Goal: Task Accomplishment & Management: Manage account settings

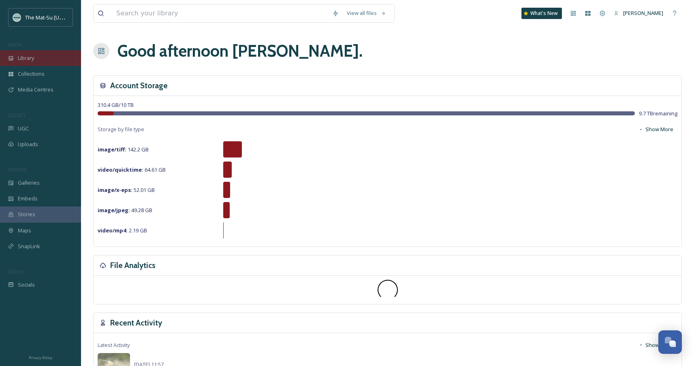
click at [50, 59] on div "Library" at bounding box center [40, 58] width 81 height 16
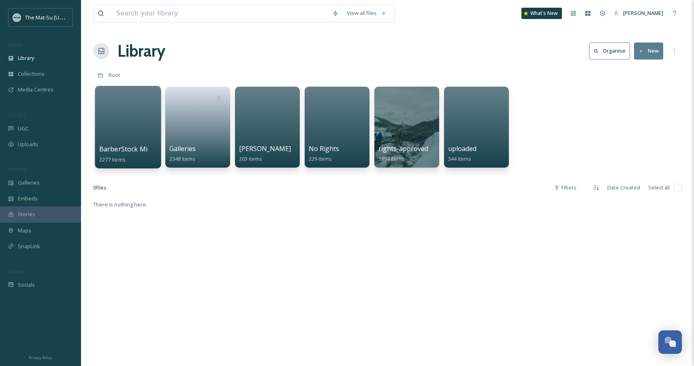
click at [140, 147] on span "BarberStock Migration" at bounding box center [134, 149] width 71 height 9
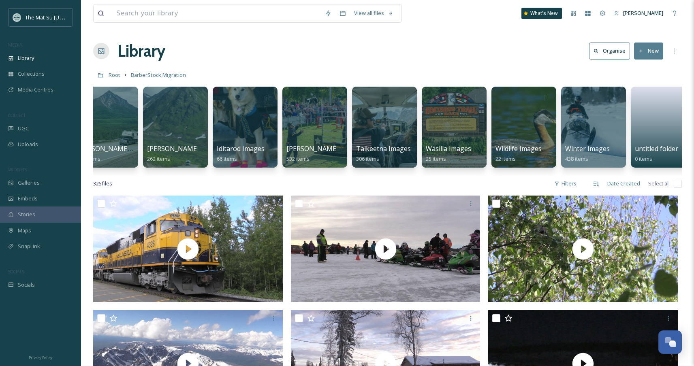
scroll to position [0, 387]
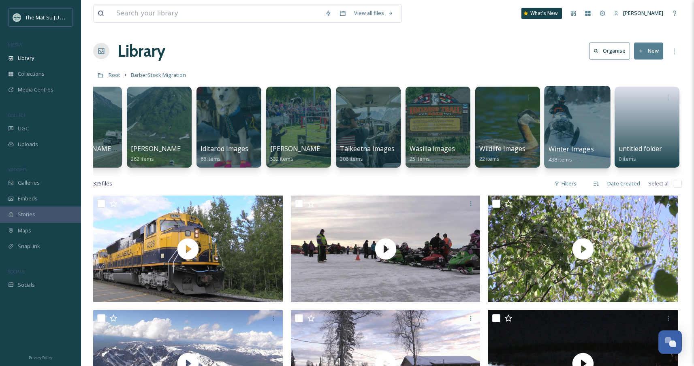
click at [577, 141] on div at bounding box center [577, 127] width 66 height 83
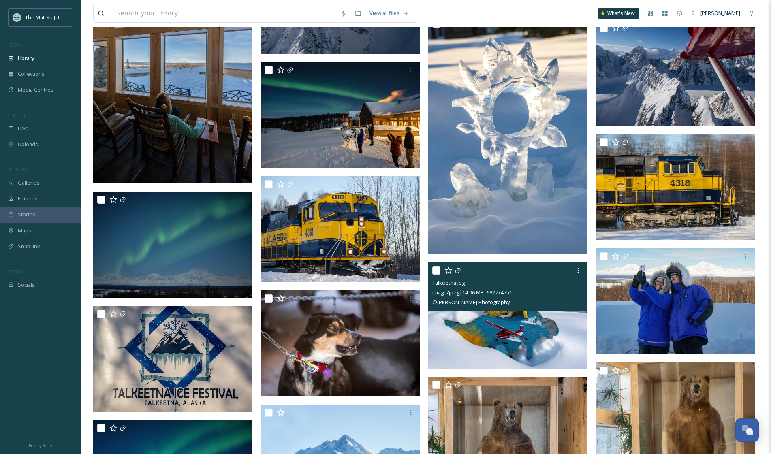
scroll to position [5642, 0]
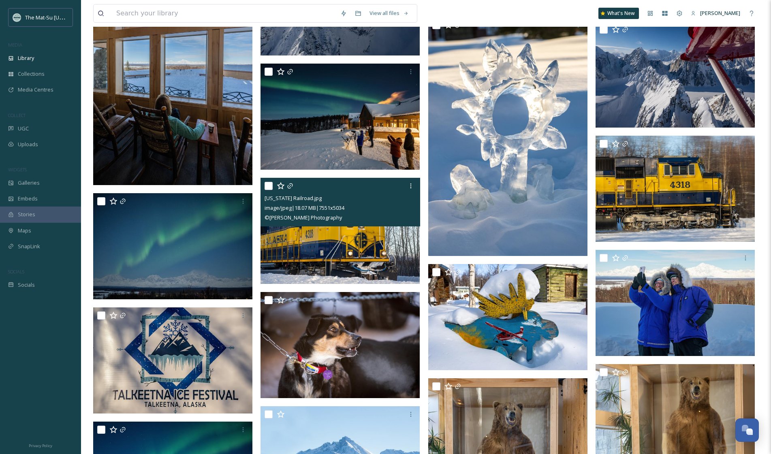
click at [265, 185] on input "checkbox" at bounding box center [269, 186] width 8 height 8
checkbox input "true"
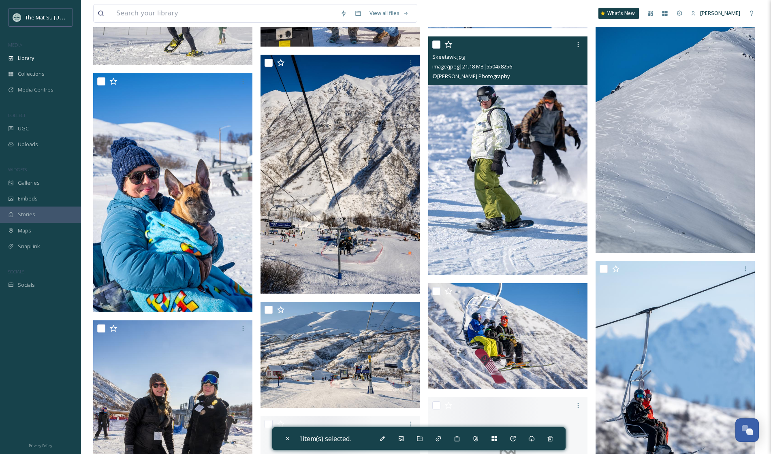
scroll to position [8800, 0]
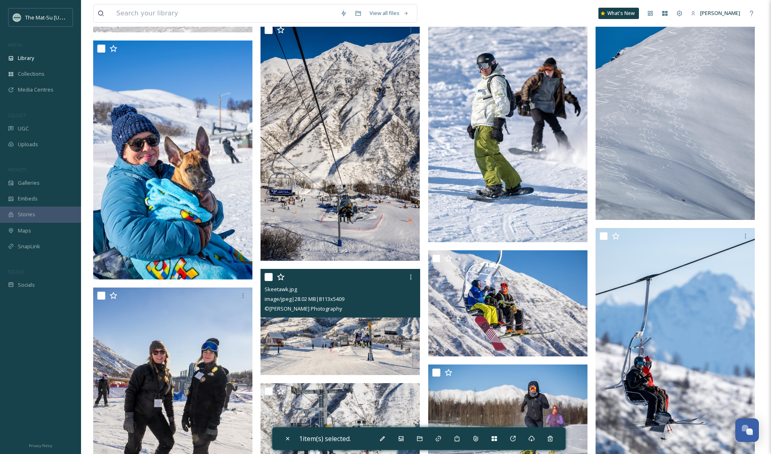
click at [271, 278] on input "checkbox" at bounding box center [269, 277] width 8 height 8
checkbox input "true"
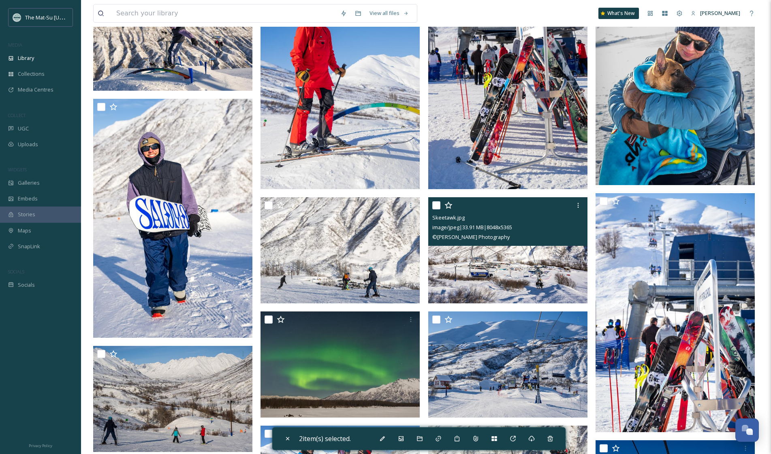
scroll to position [9594, 0]
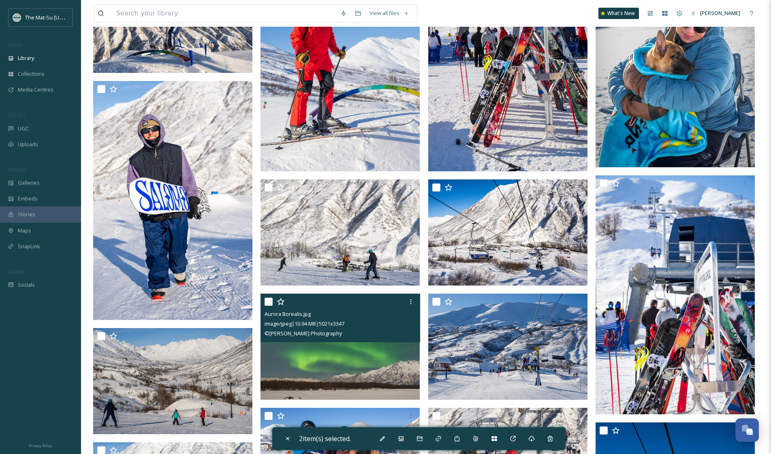
click at [272, 302] on input "checkbox" at bounding box center [269, 302] width 8 height 8
checkbox input "true"
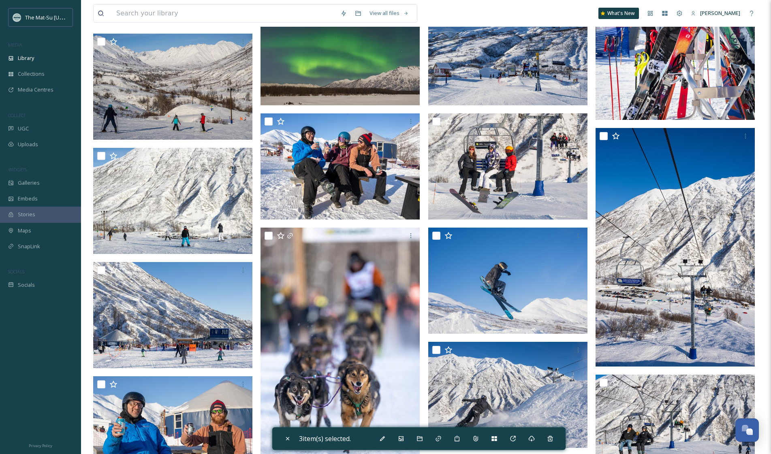
scroll to position [9890, 0]
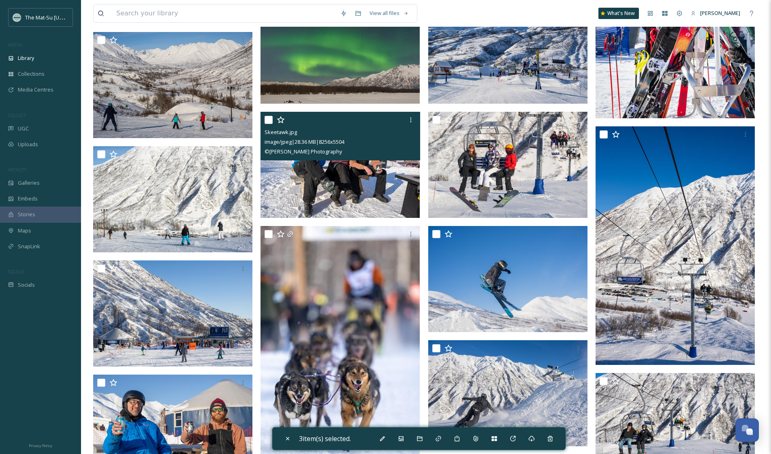
click at [271, 121] on input "checkbox" at bounding box center [269, 120] width 8 height 8
checkbox input "true"
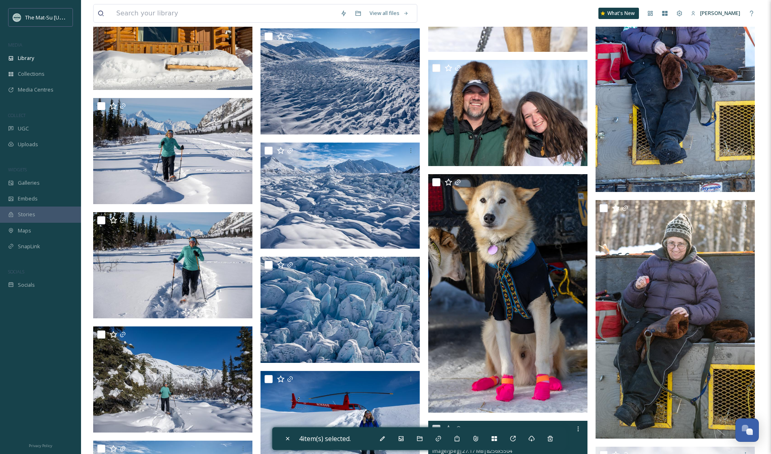
scroll to position [14297, 0]
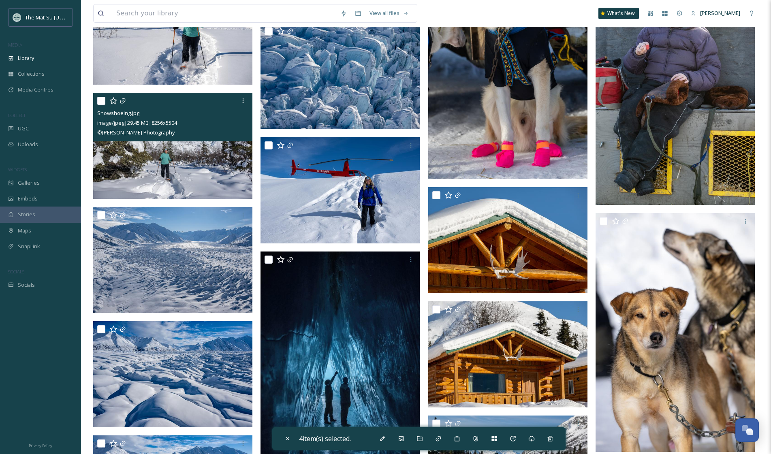
click at [100, 96] on div at bounding box center [173, 101] width 153 height 15
click at [101, 97] on div at bounding box center [101, 101] width 8 height 8
click at [99, 101] on input "checkbox" at bounding box center [101, 101] width 8 height 8
checkbox input "true"
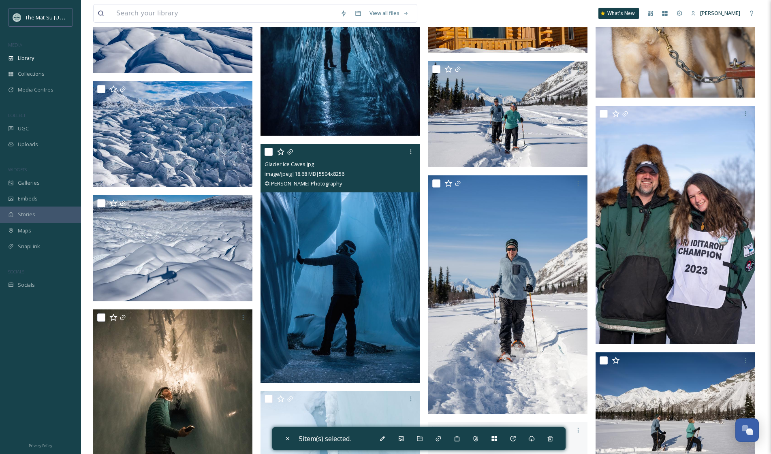
scroll to position [14666, 0]
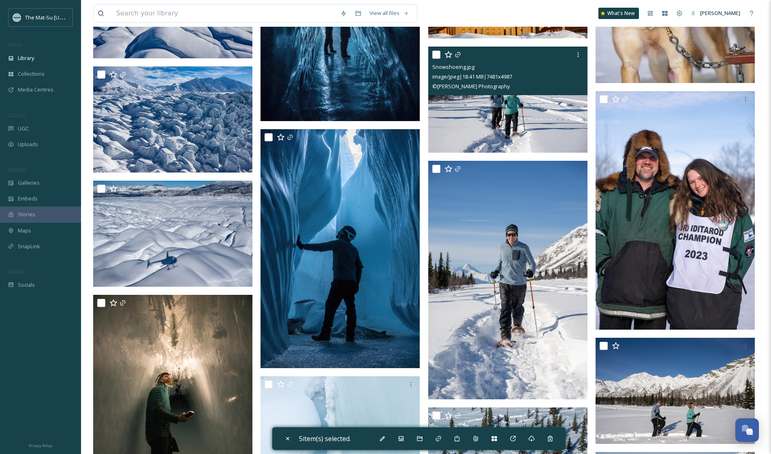
click at [436, 56] on input "checkbox" at bounding box center [436, 55] width 8 height 8
checkbox input "true"
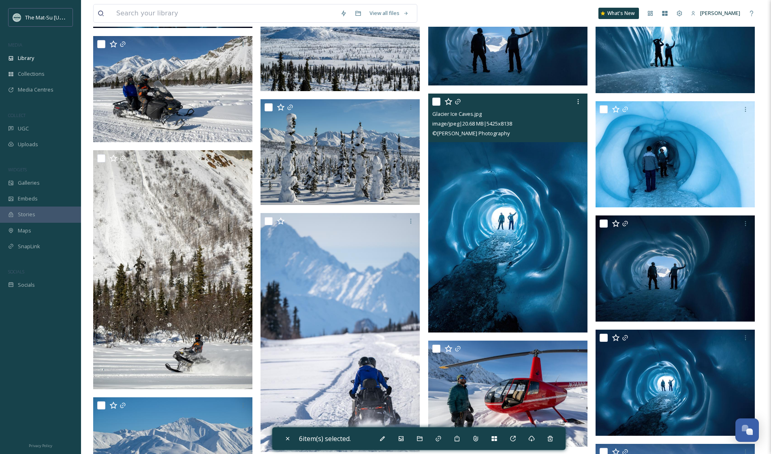
scroll to position [17368, 0]
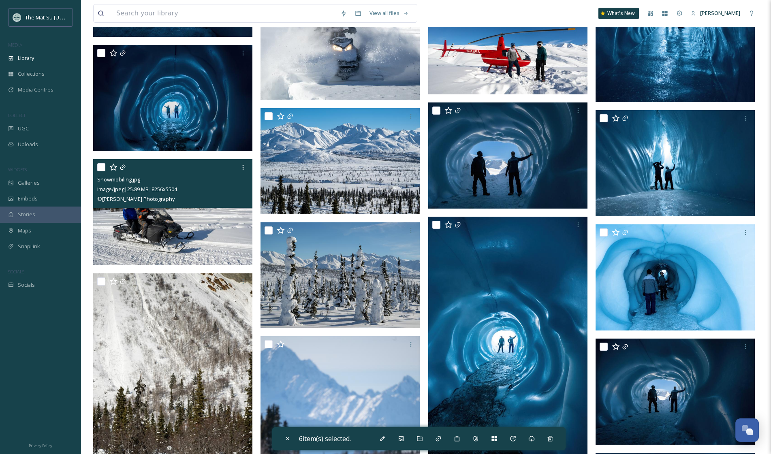
click at [103, 165] on input "checkbox" at bounding box center [101, 167] width 8 height 8
checkbox input "true"
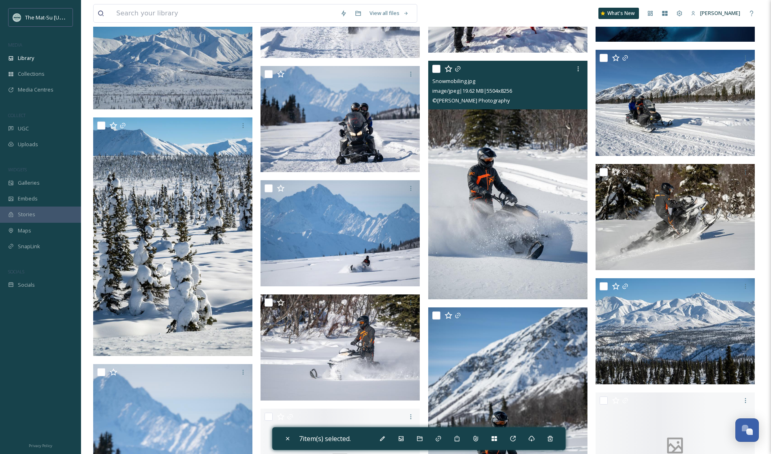
scroll to position [17934, 0]
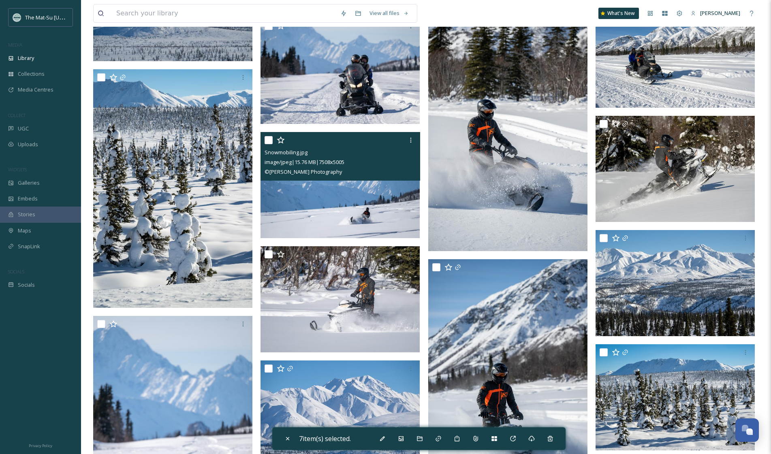
click at [266, 139] on input "checkbox" at bounding box center [269, 140] width 8 height 8
checkbox input "true"
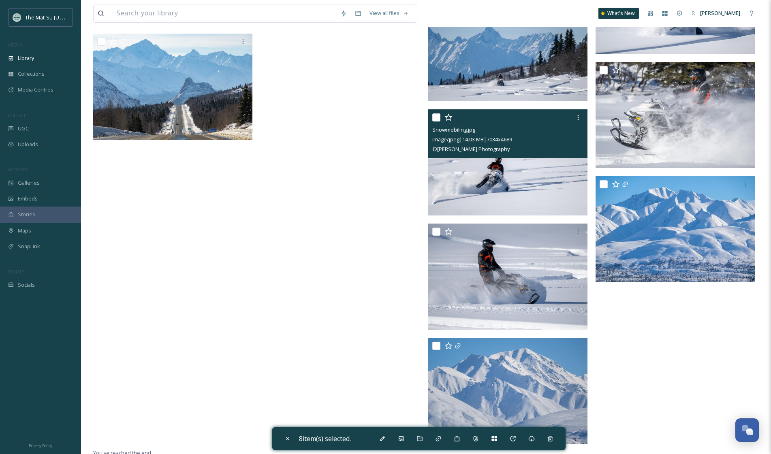
scroll to position [18924, 0]
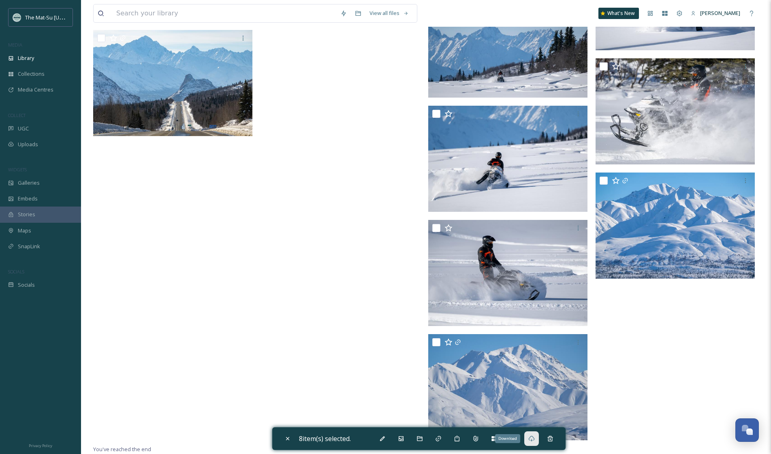
click at [535, 366] on icon at bounding box center [532, 439] width 6 height 6
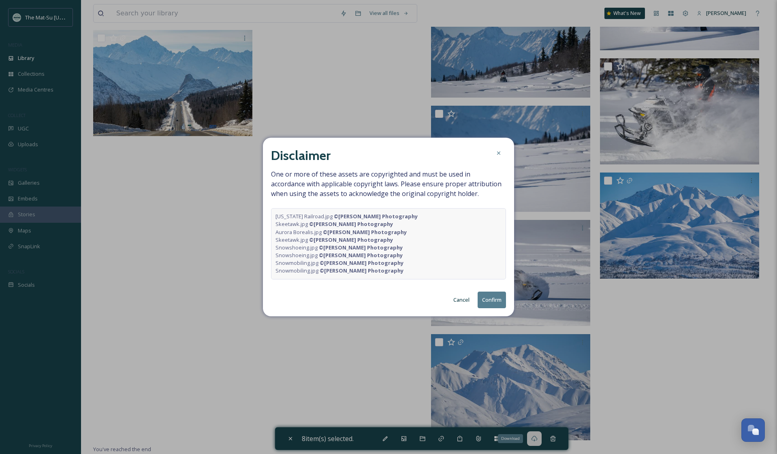
click at [490, 305] on button "Confirm" at bounding box center [492, 300] width 28 height 17
